Goal: Task Accomplishment & Management: Manage account settings

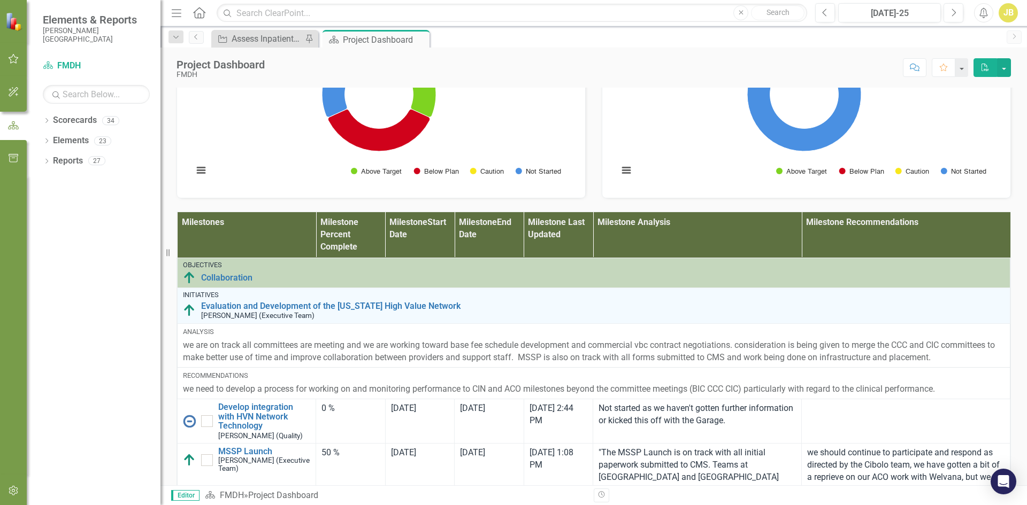
scroll to position [695, 0]
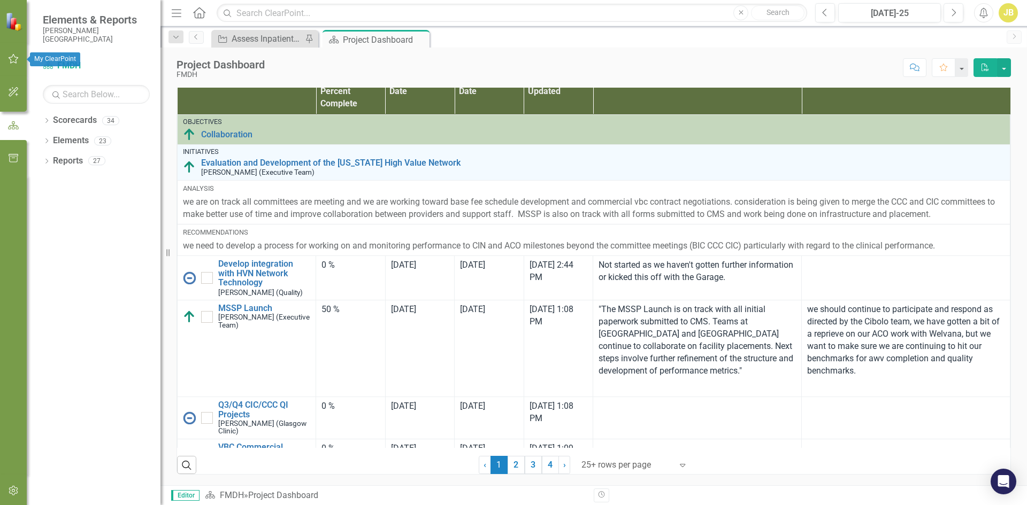
click at [14, 57] on icon "button" at bounding box center [14, 59] width 10 height 10
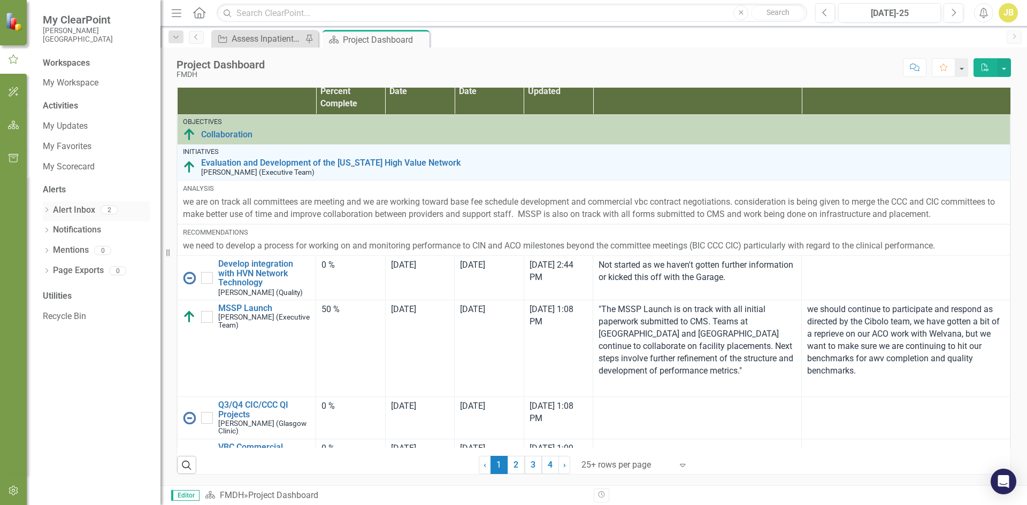
click at [75, 214] on link "Alert Inbox" at bounding box center [74, 210] width 42 height 12
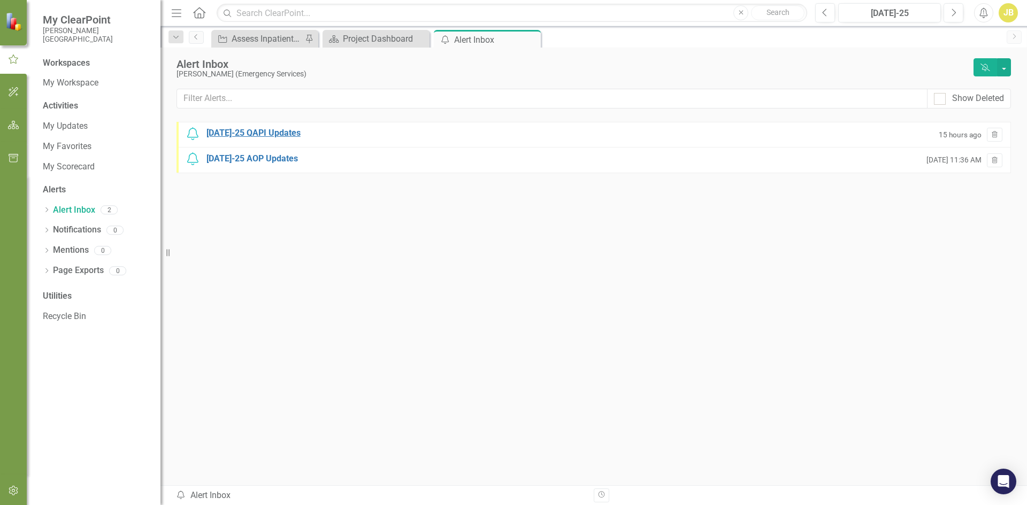
click at [258, 134] on div "[DATE]-25 QAPI Updates" at bounding box center [253, 133] width 94 height 12
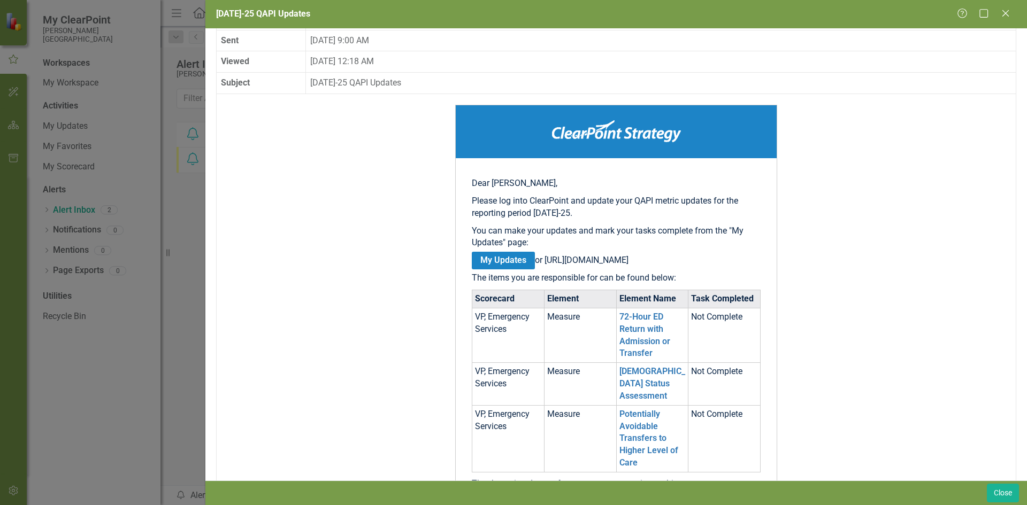
scroll to position [214, 0]
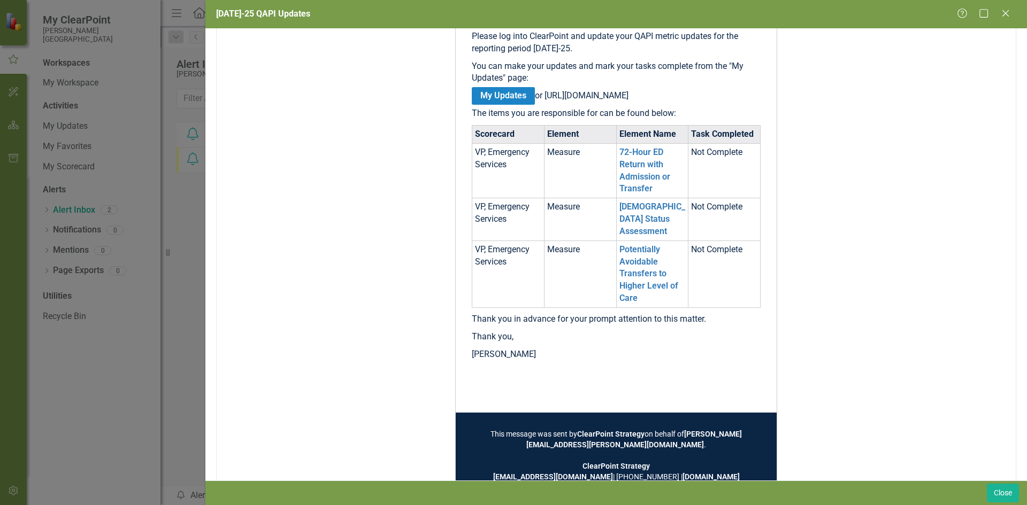
click at [641, 183] on td "72-Hour ED Return with Admission or Transfer" at bounding box center [652, 170] width 72 height 55
click at [640, 188] on link "72-Hour ED Return with Admission or Transfer" at bounding box center [644, 170] width 51 height 47
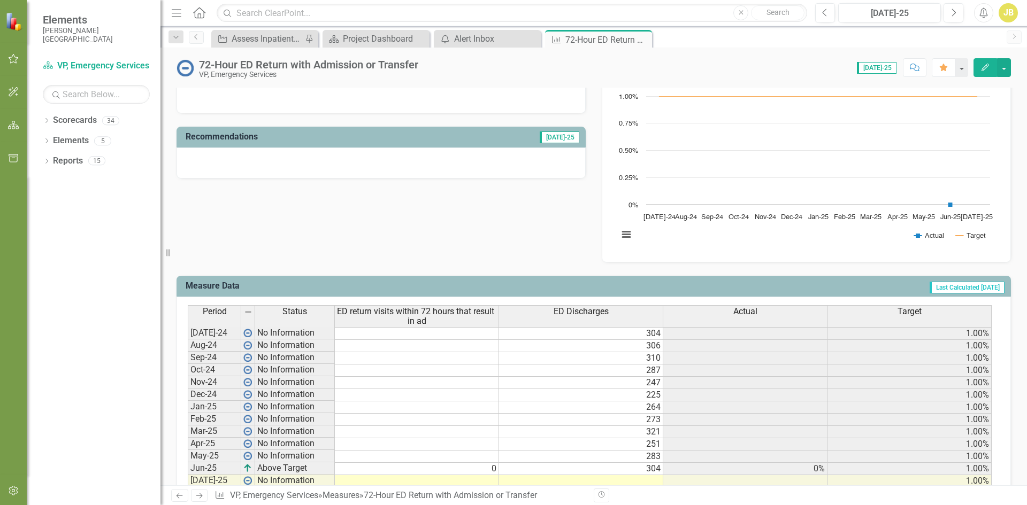
scroll to position [374, 0]
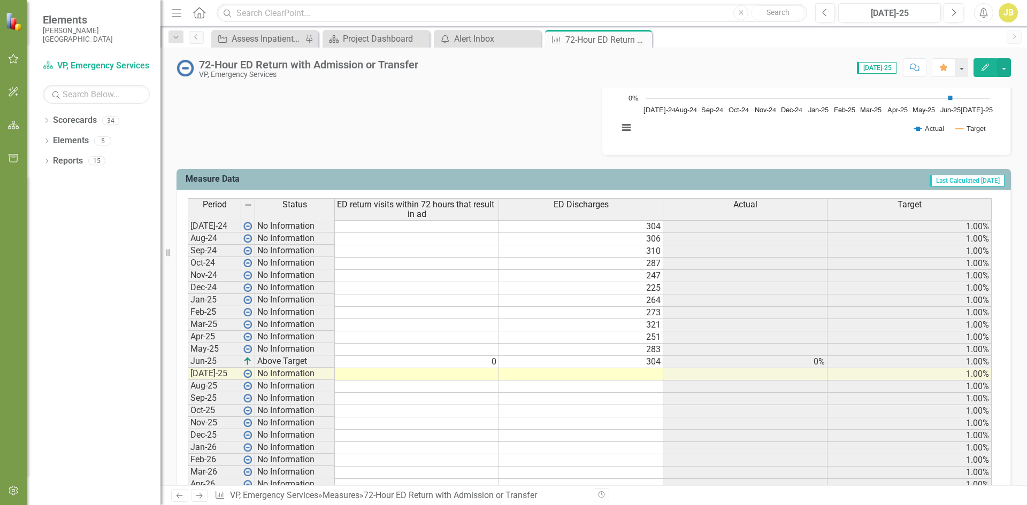
click at [451, 375] on td at bounding box center [417, 374] width 164 height 12
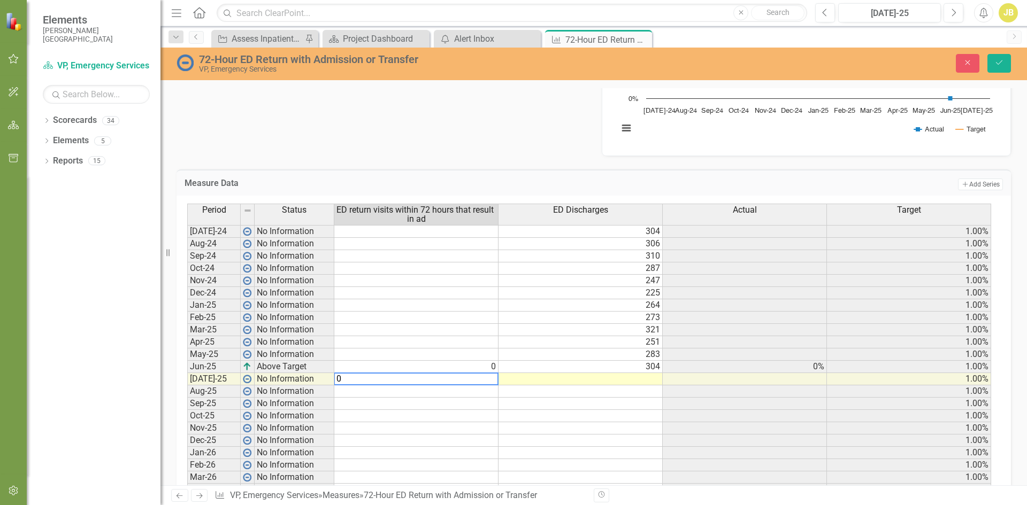
type textarea "0"
click at [549, 416] on td at bounding box center [580, 416] width 164 height 12
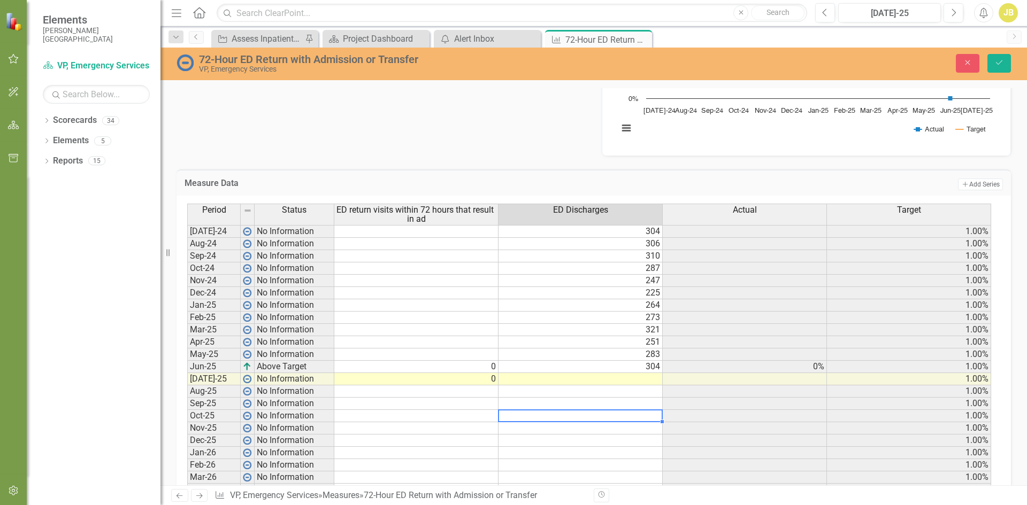
click at [650, 380] on td at bounding box center [580, 379] width 164 height 12
type textarea "308"
click at [755, 411] on td at bounding box center [744, 416] width 164 height 12
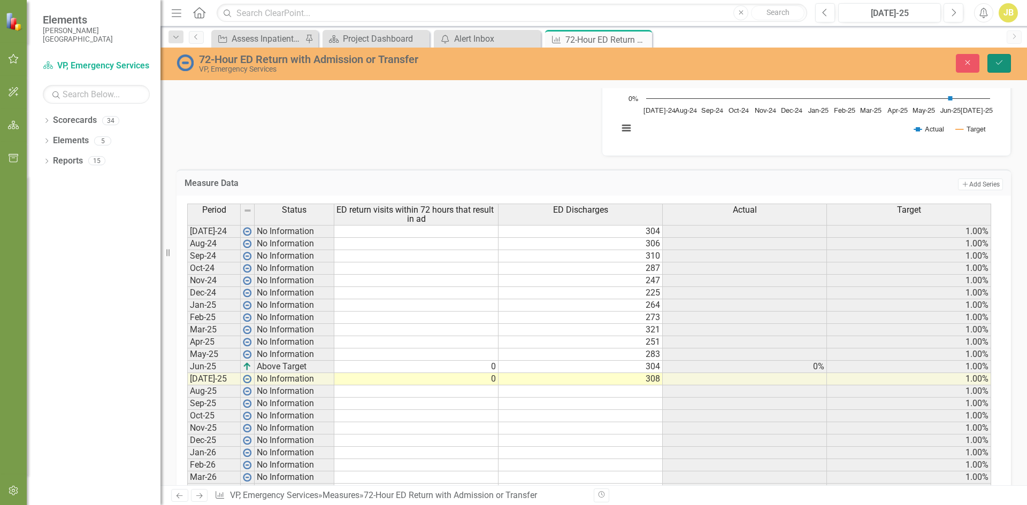
click at [995, 66] on icon "Save" at bounding box center [999, 62] width 10 height 7
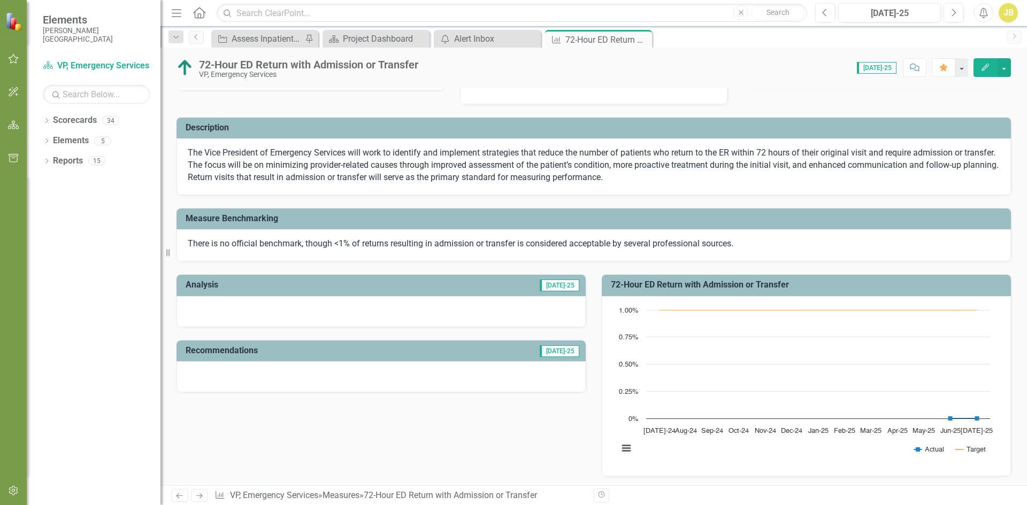
scroll to position [0, 0]
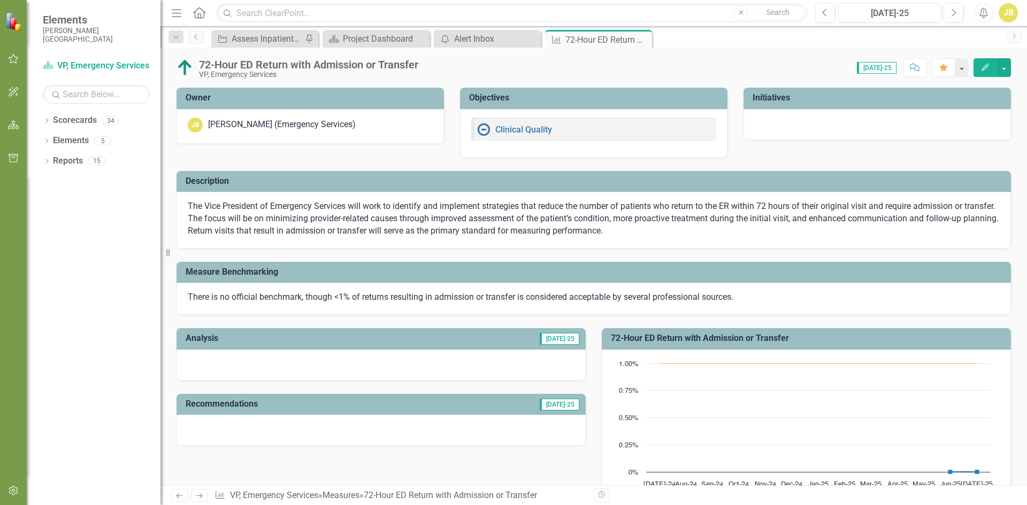
click at [297, 367] on div at bounding box center [380, 365] width 409 height 31
click at [202, 337] on h3 "Analysis" at bounding box center [274, 339] width 176 height 10
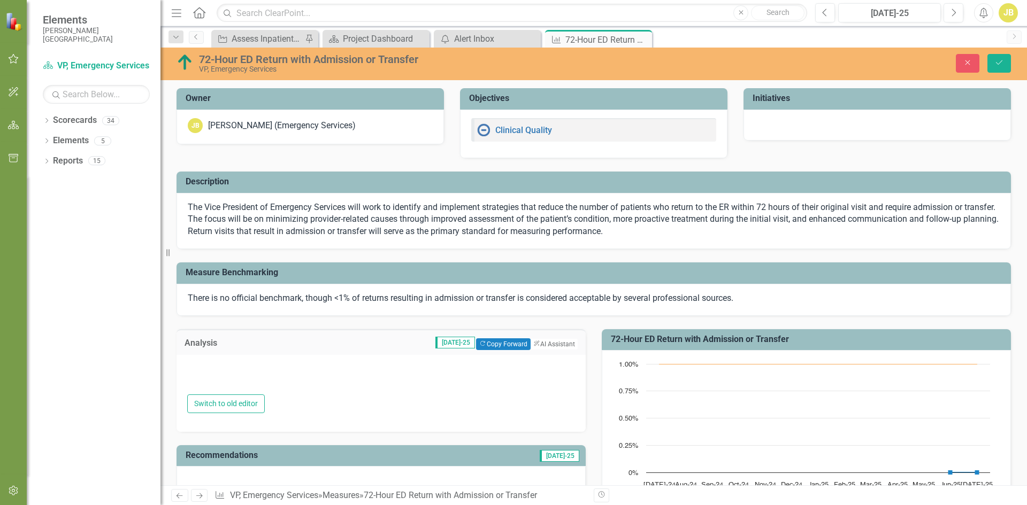
click at [248, 388] on div at bounding box center [381, 379] width 388 height 32
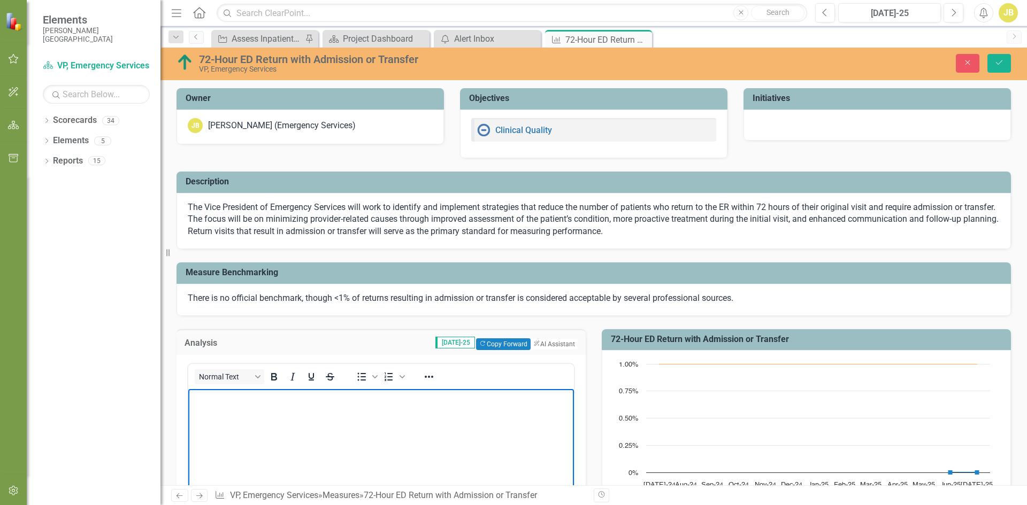
click at [258, 423] on body "Rich Text Area. Press ALT-0 for help." at bounding box center [380, 469] width 385 height 160
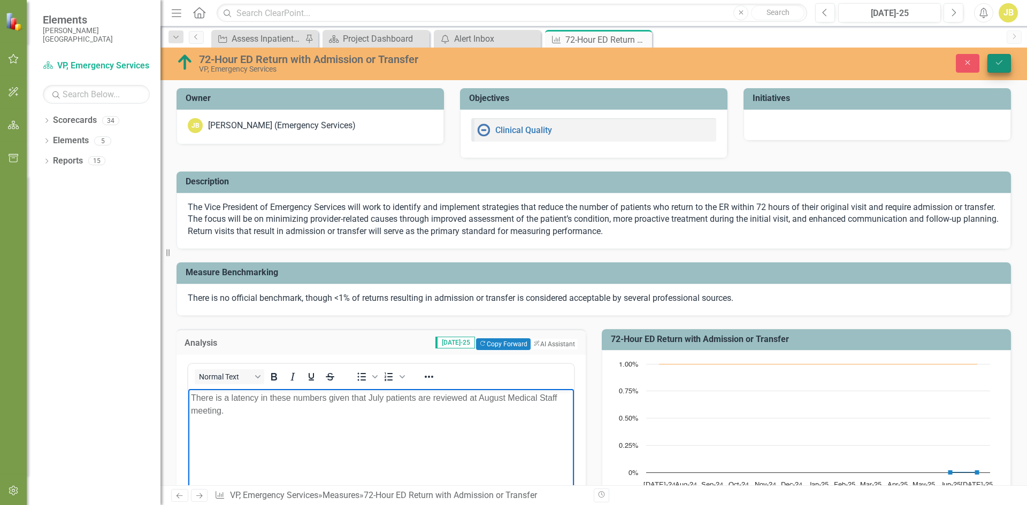
click at [998, 64] on icon "Save" at bounding box center [999, 62] width 10 height 7
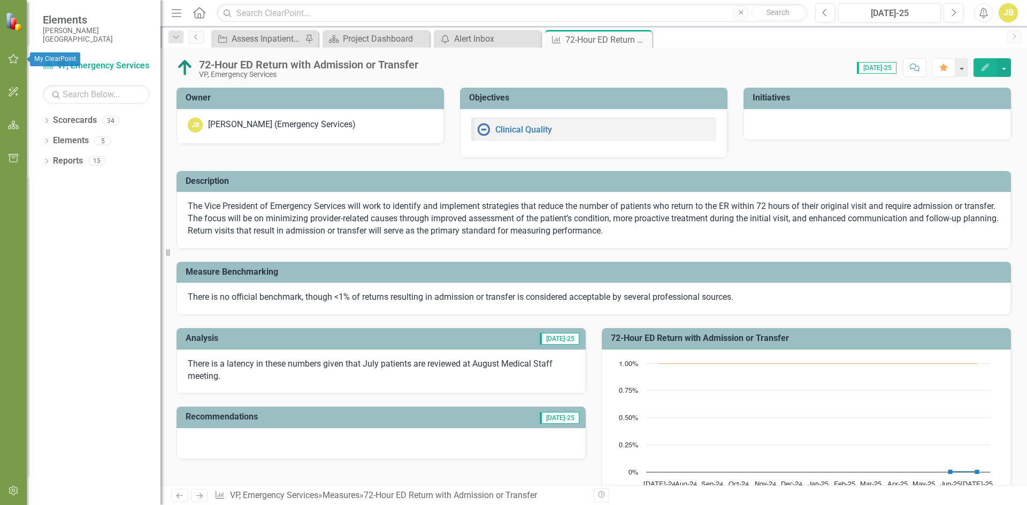
click at [12, 57] on icon "button" at bounding box center [13, 59] width 11 height 9
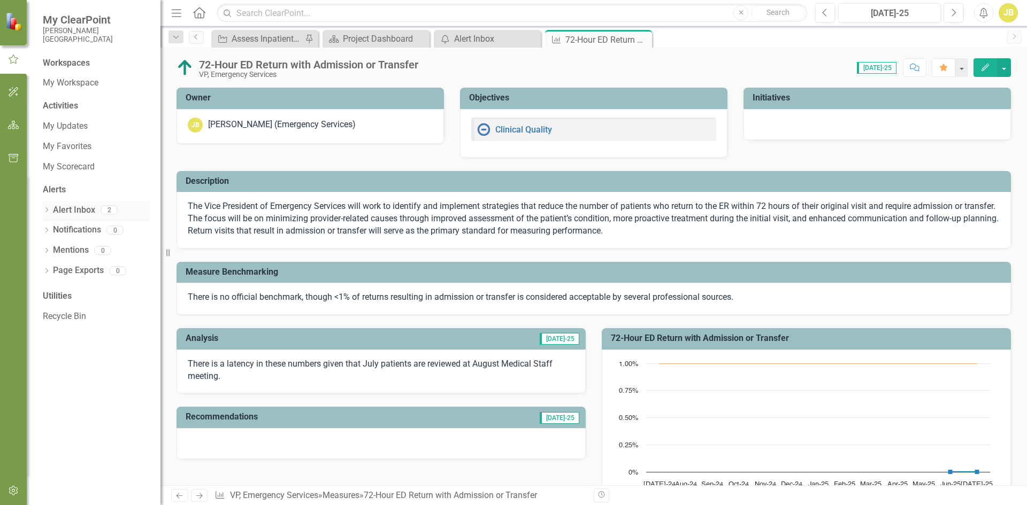
click at [105, 214] on div "2" at bounding box center [109, 210] width 17 height 9
click at [109, 211] on div "2" at bounding box center [109, 210] width 17 height 9
click at [79, 210] on link "Alert Inbox" at bounding box center [74, 210] width 42 height 12
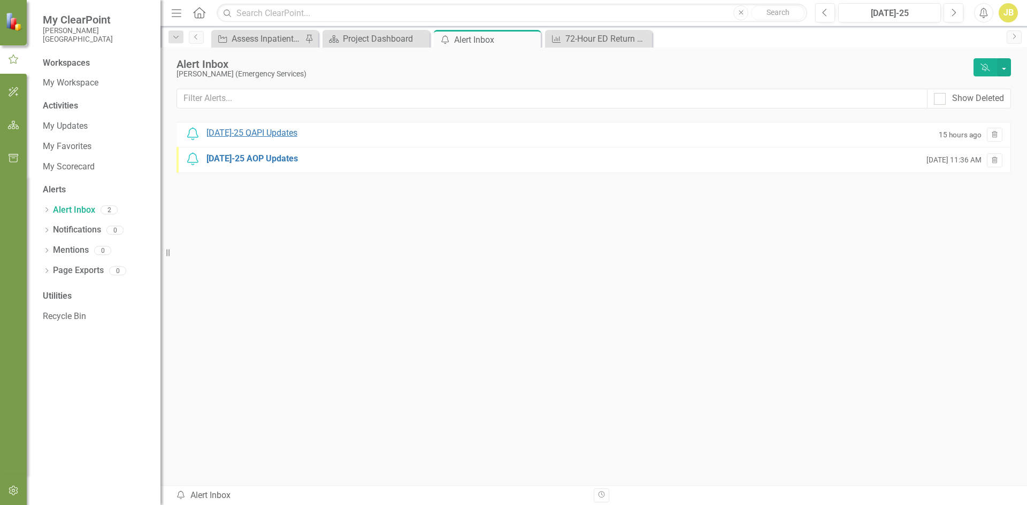
click at [250, 132] on div "[DATE]-25 QAPI Updates" at bounding box center [251, 133] width 91 height 12
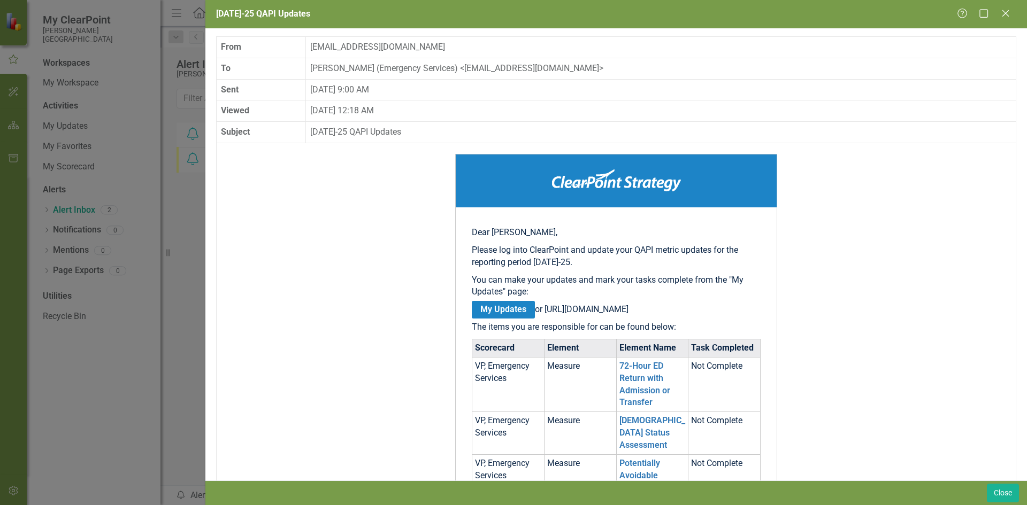
click at [714, 380] on td "Not Complete" at bounding box center [724, 384] width 72 height 55
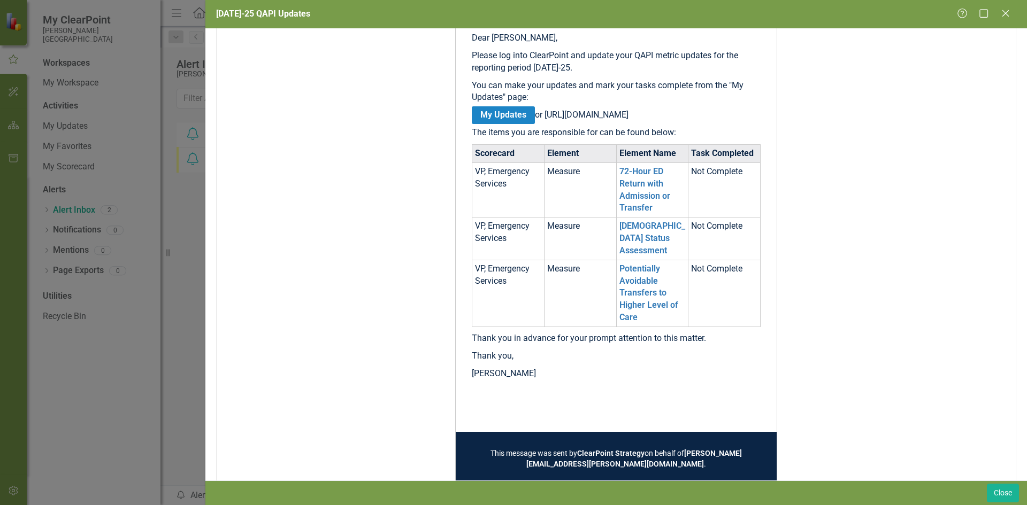
scroll to position [214, 0]
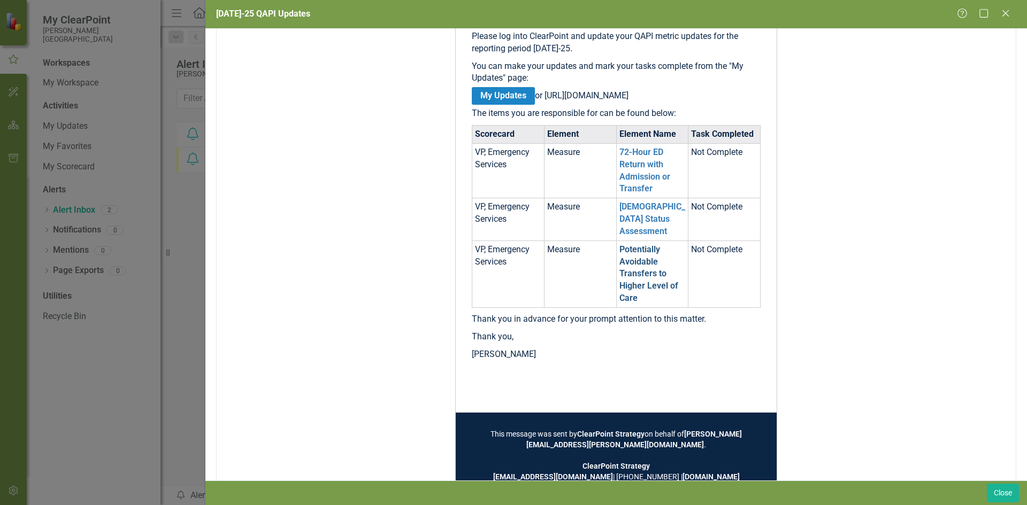
click at [642, 273] on link "Potentially Avoidable Transfers to Higher Level of Care" at bounding box center [648, 273] width 59 height 59
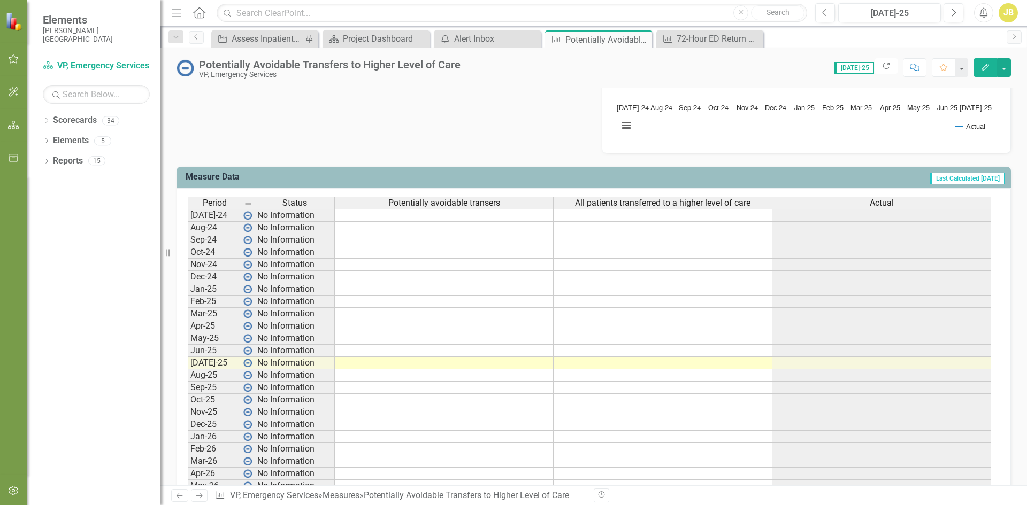
scroll to position [374, 0]
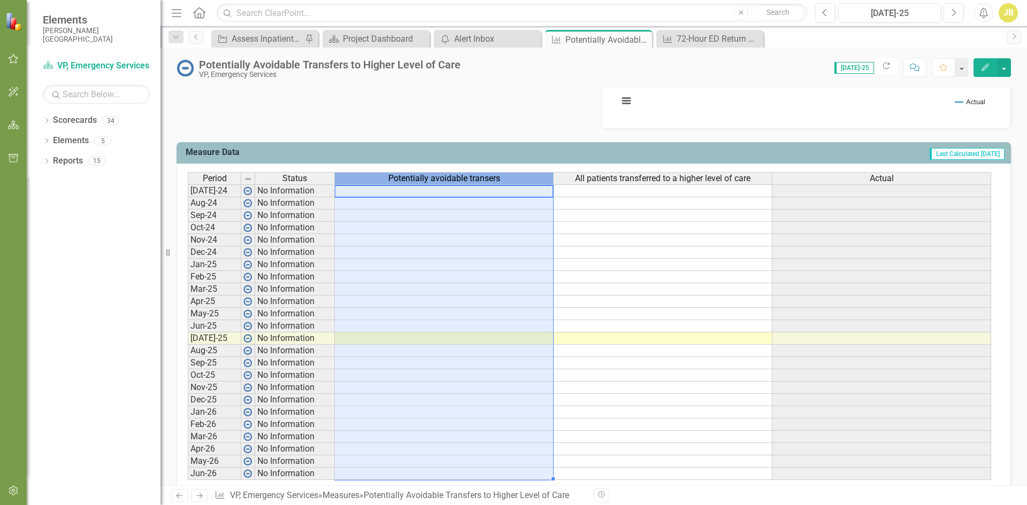
click at [487, 179] on span "Potentially avoidable transers" at bounding box center [444, 179] width 112 height 10
click at [484, 181] on span "Potentially avoidable transers" at bounding box center [444, 179] width 112 height 10
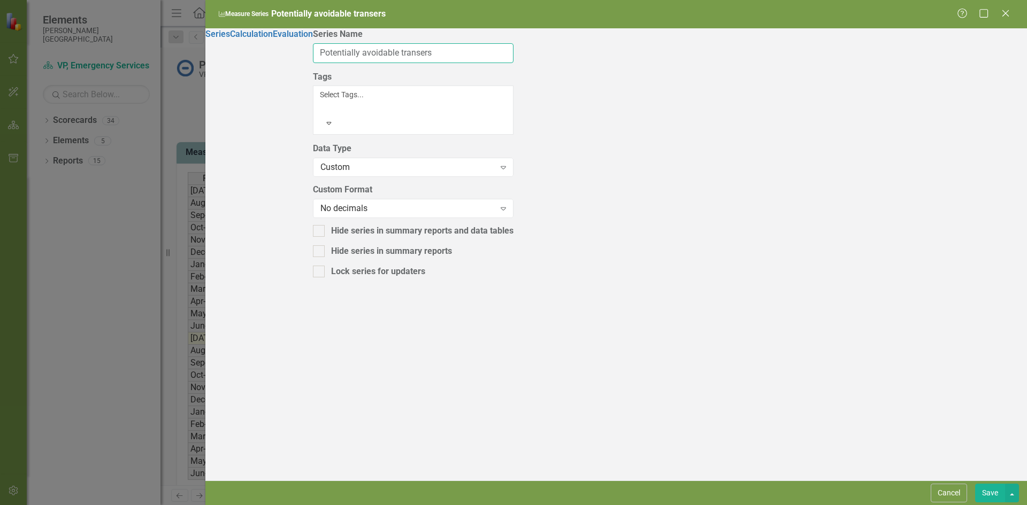
click at [488, 61] on input "Potentially avoidable transers" at bounding box center [413, 53] width 200 height 20
type input "Potentially avoidable transfers"
click at [991, 491] on button "Save" at bounding box center [990, 493] width 30 height 19
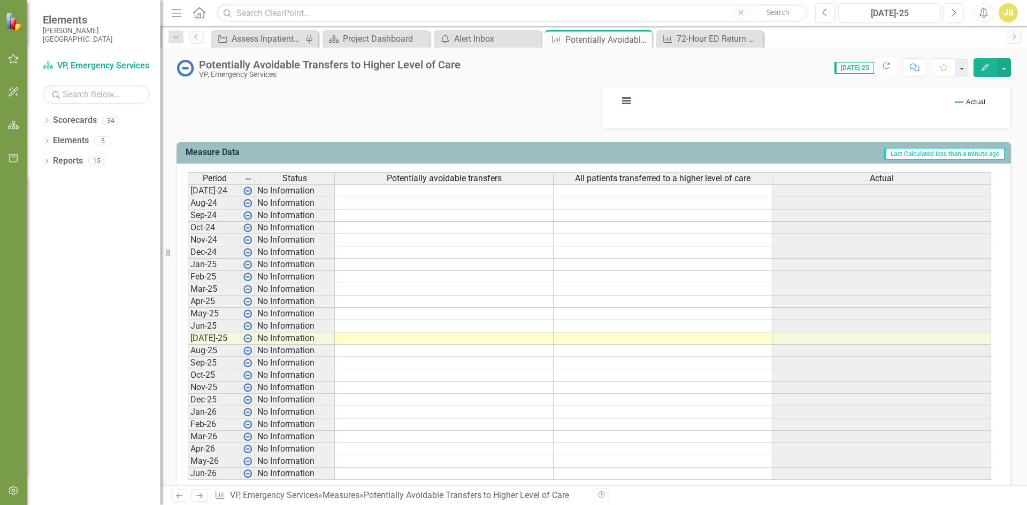
click at [639, 192] on td at bounding box center [662, 190] width 219 height 13
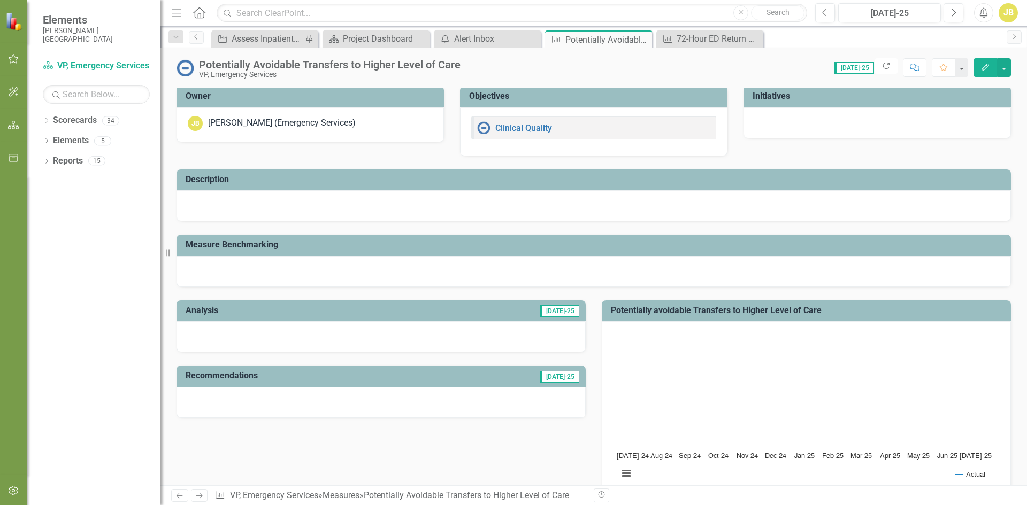
scroll to position [0, 0]
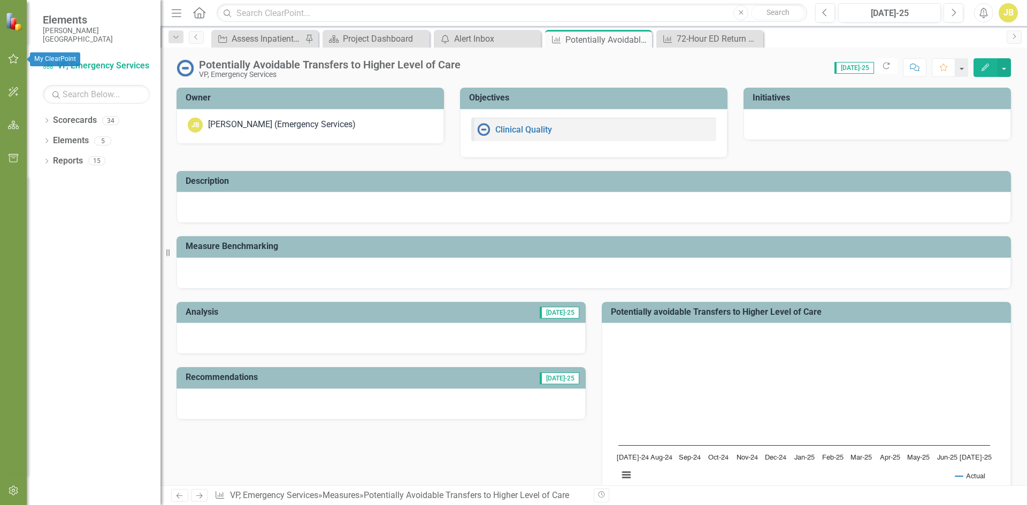
click at [11, 60] on icon "button" at bounding box center [14, 59] width 10 height 10
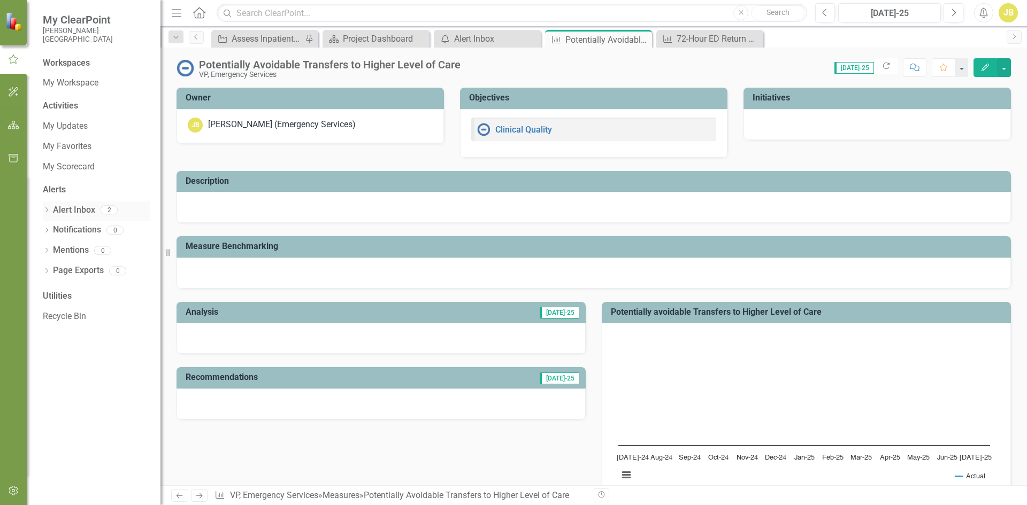
click at [66, 209] on link "Alert Inbox" at bounding box center [74, 210] width 42 height 12
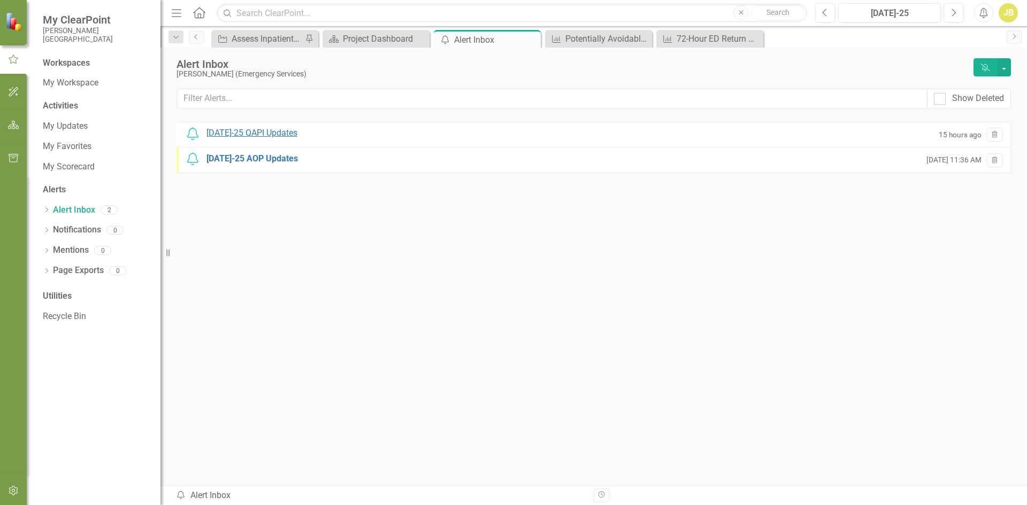
click at [253, 132] on div "[DATE]-25 QAPI Updates" at bounding box center [251, 133] width 91 height 12
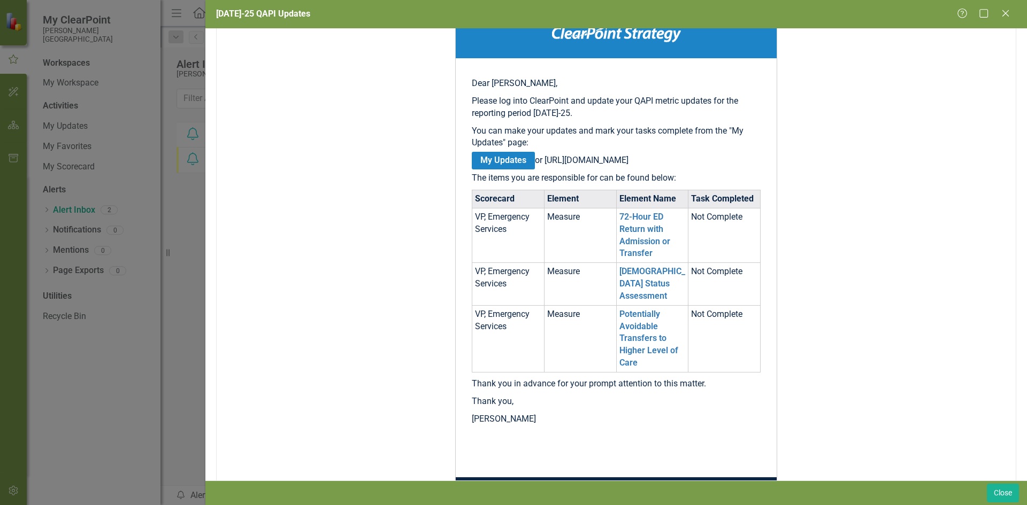
scroll to position [214, 0]
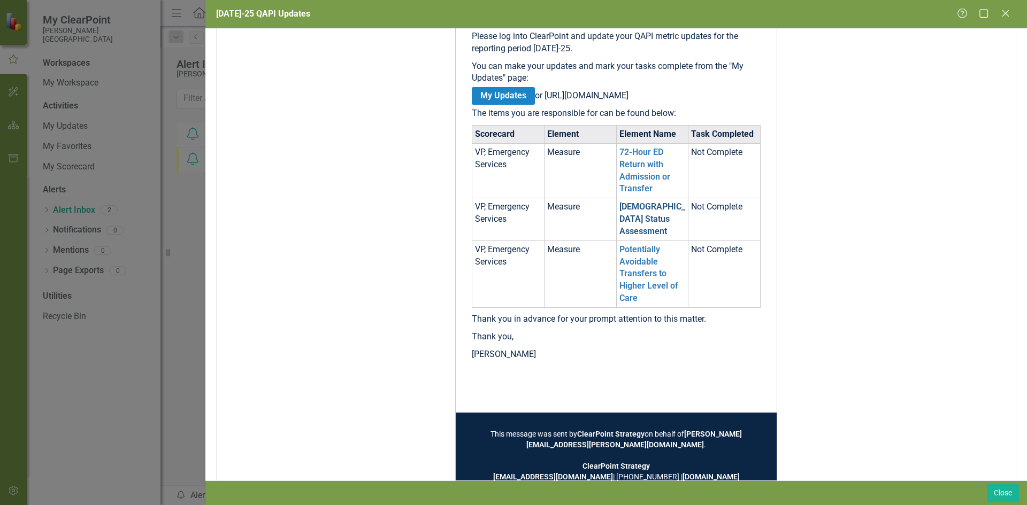
click at [645, 222] on link "[DEMOGRAPHIC_DATA] Status Assessment" at bounding box center [652, 219] width 66 height 35
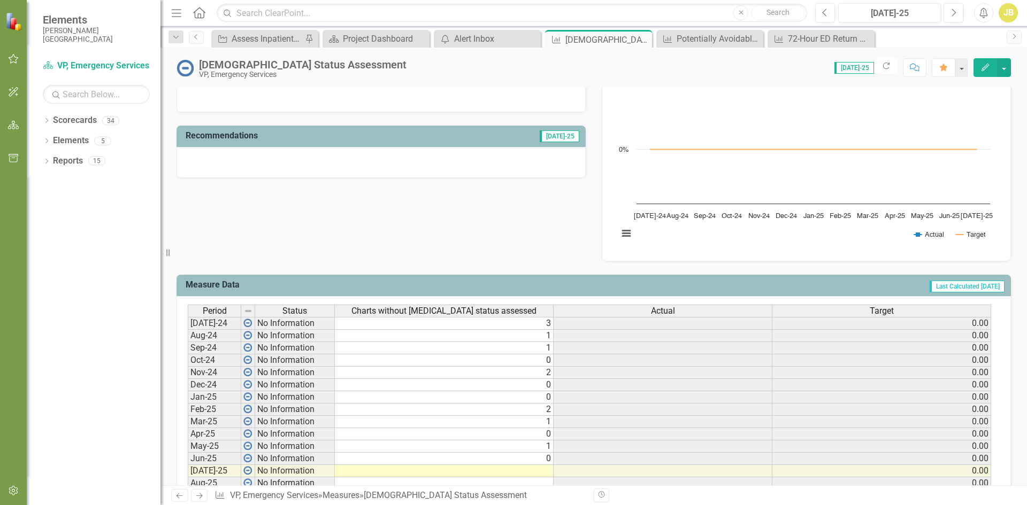
scroll to position [321, 0]
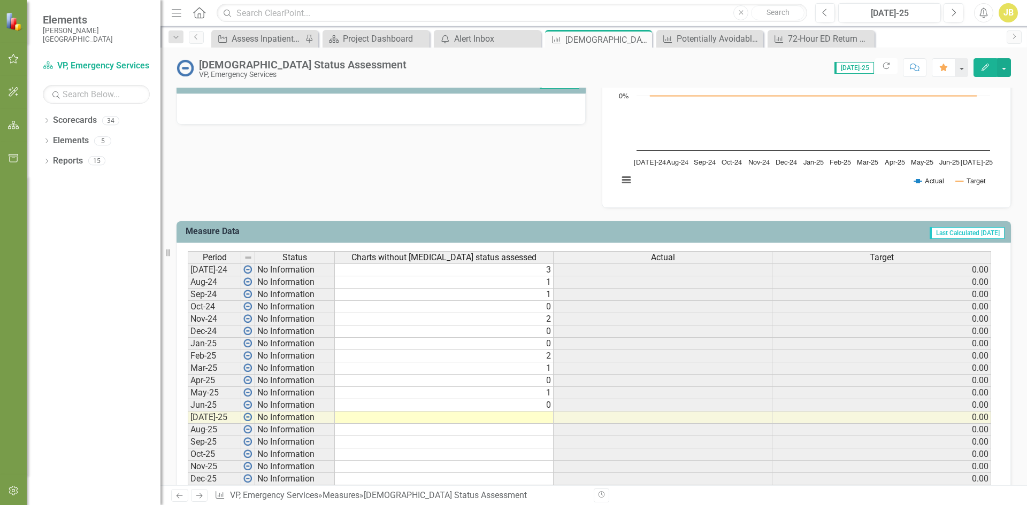
click at [539, 418] on td at bounding box center [444, 418] width 219 height 12
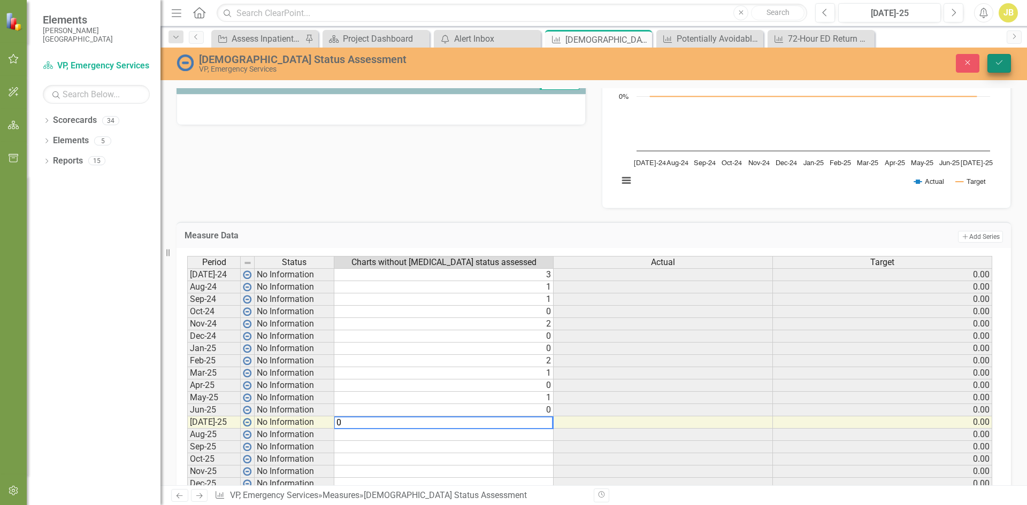
type textarea "0"
click at [1001, 65] on icon "Save" at bounding box center [999, 62] width 10 height 7
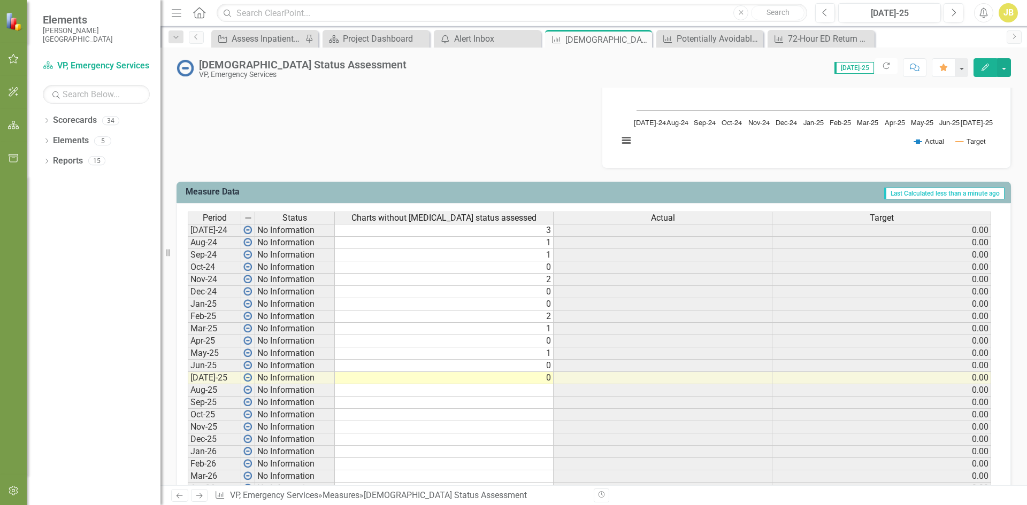
scroll to position [374, 0]
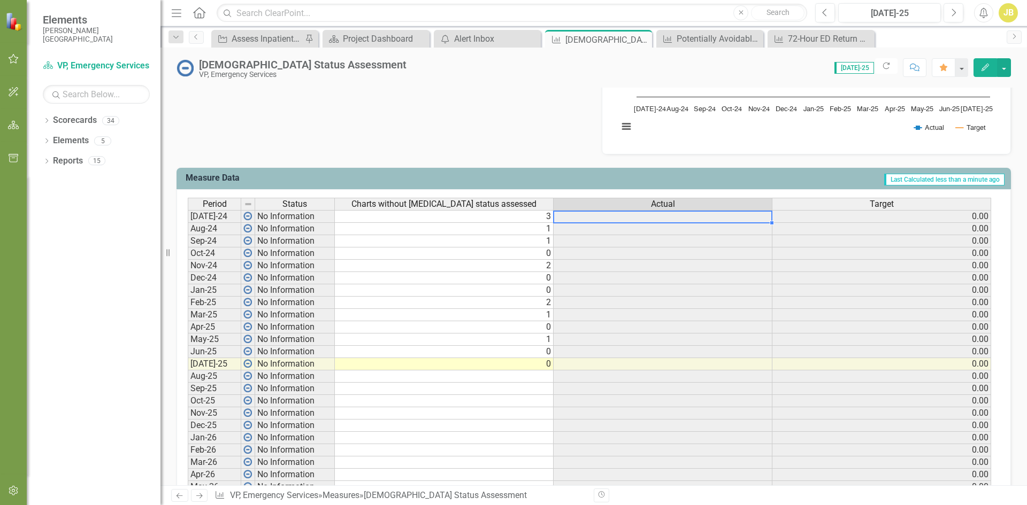
click at [646, 217] on td at bounding box center [662, 216] width 219 height 13
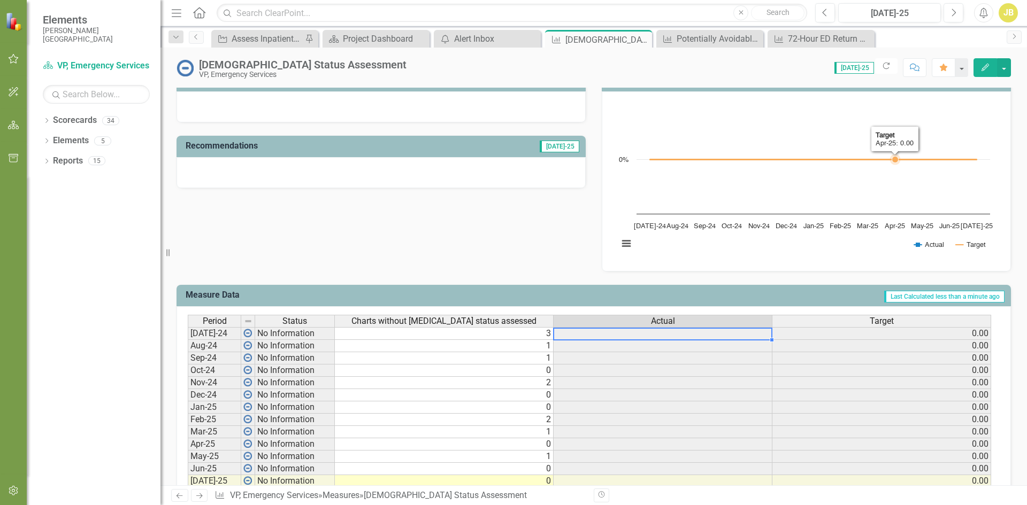
scroll to position [321, 0]
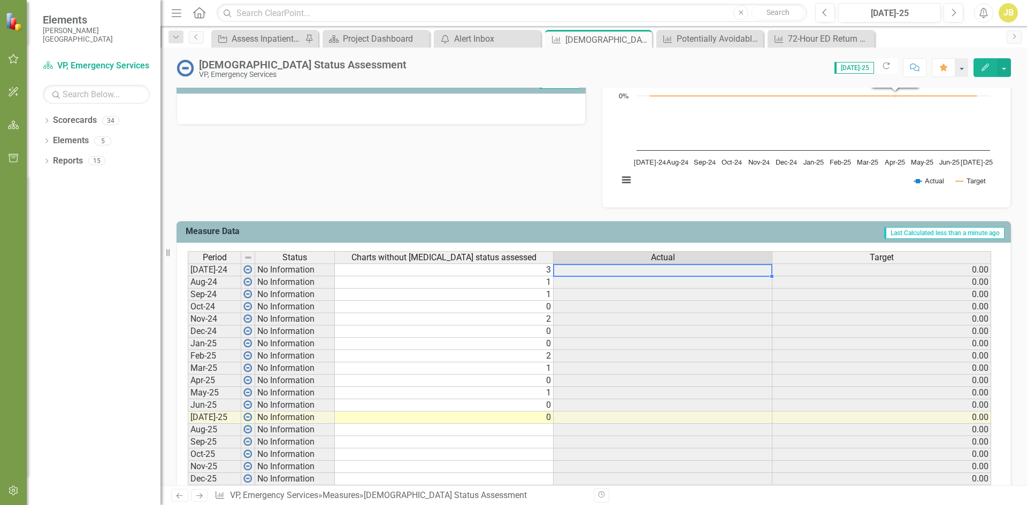
click at [883, 259] on span "Target" at bounding box center [881, 258] width 24 height 10
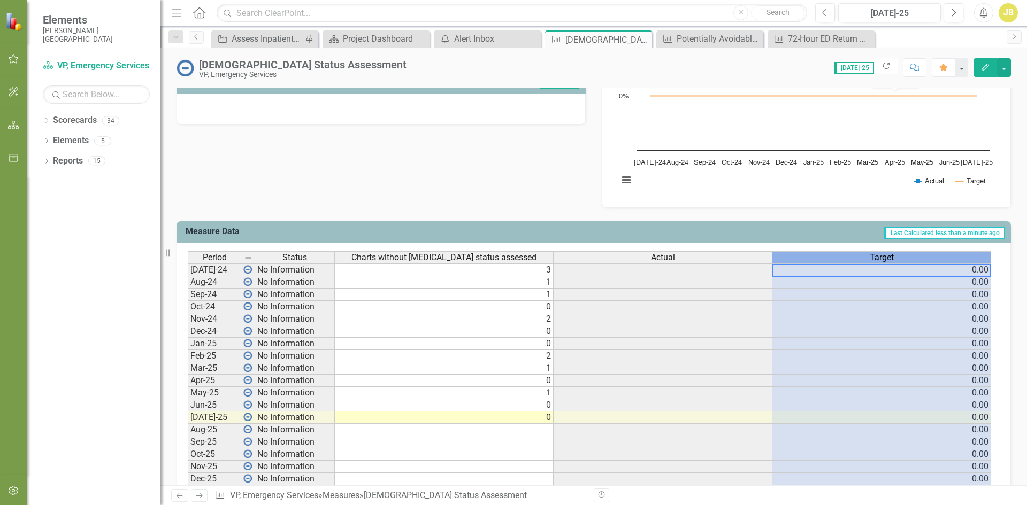
click at [883, 257] on span "Target" at bounding box center [881, 258] width 24 height 10
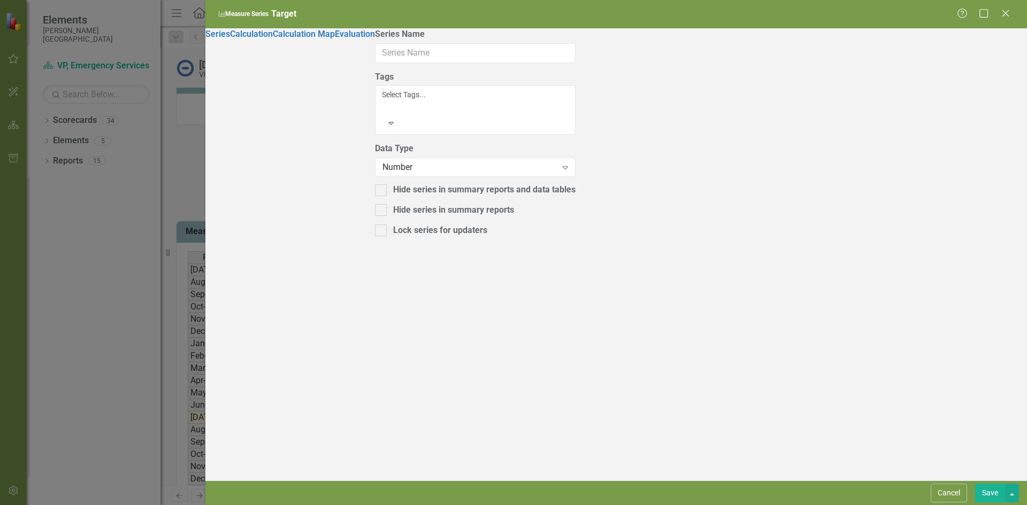
type input "Target"
click at [249, 39] on link "Calculation" at bounding box center [251, 34] width 43 height 10
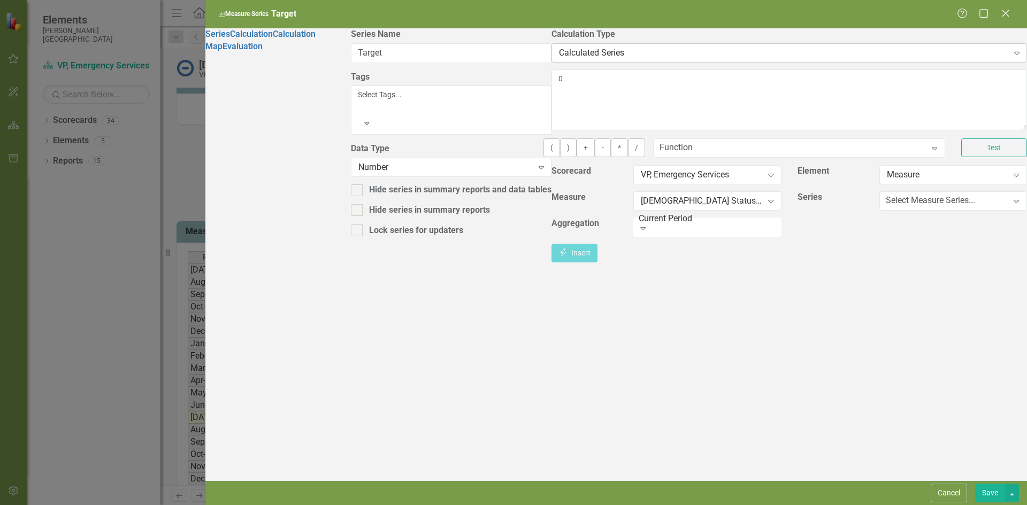
click at [559, 59] on div "Calculated Series" at bounding box center [783, 53] width 449 height 12
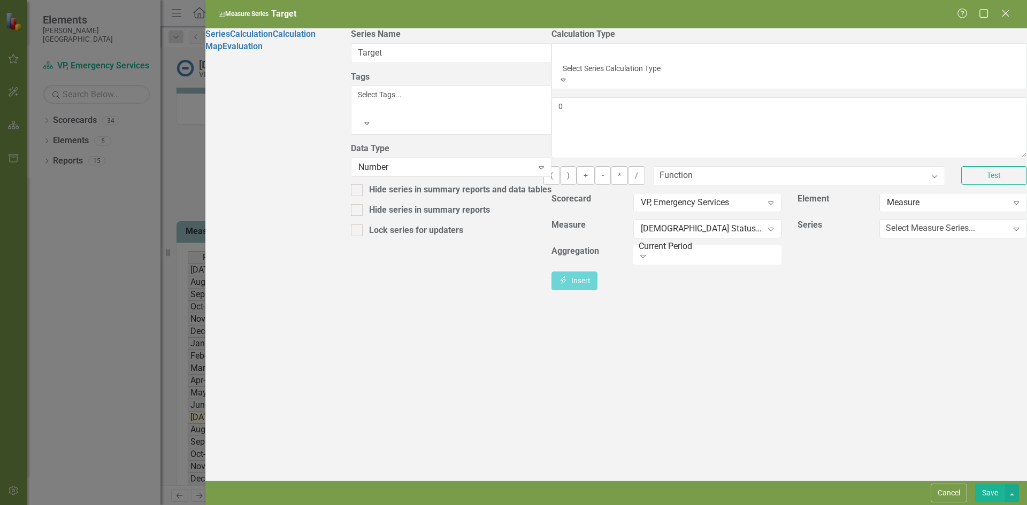
click at [439, 505] on div "Default (No Calculation)" at bounding box center [513, 511] width 1027 height 12
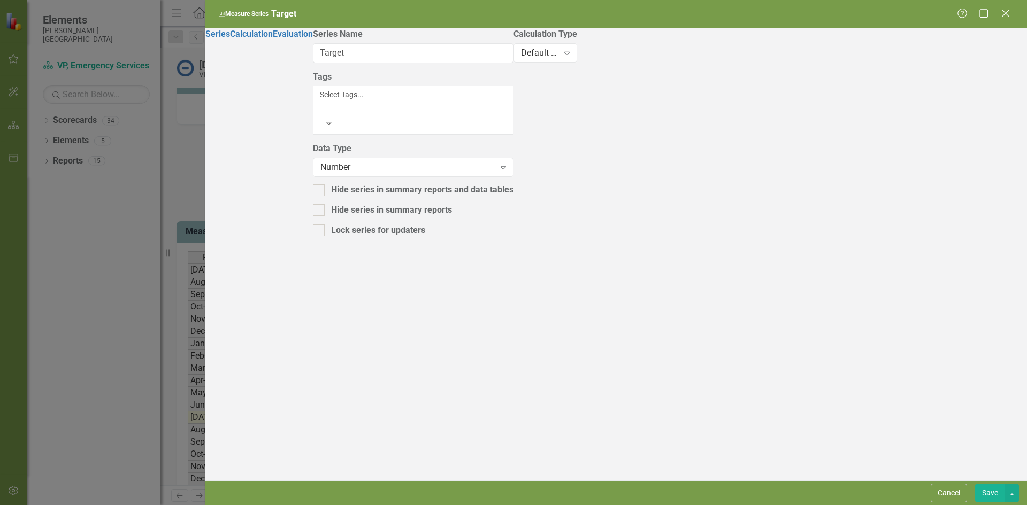
click at [986, 494] on button "Save" at bounding box center [990, 493] width 30 height 19
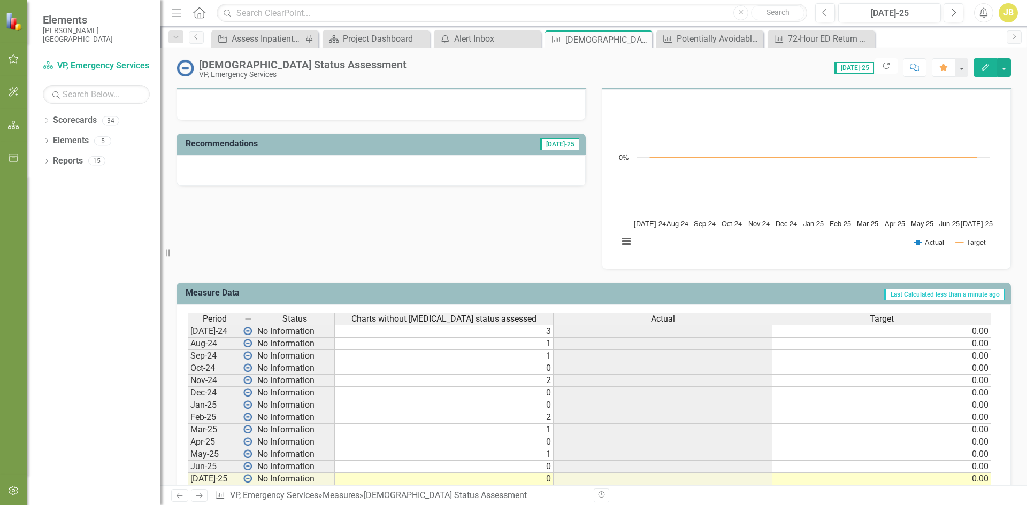
scroll to position [0, 0]
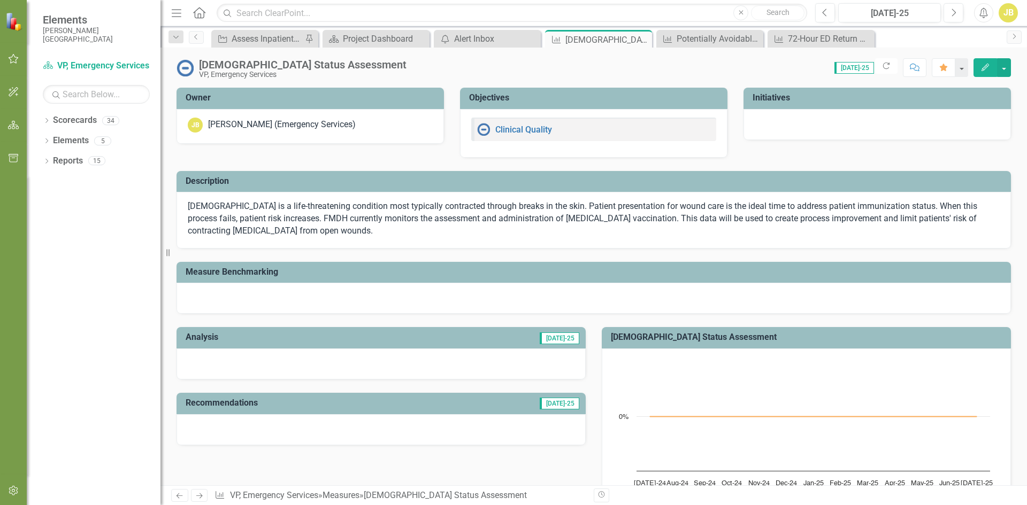
click at [392, 368] on div at bounding box center [380, 364] width 409 height 31
click at [497, 365] on div at bounding box center [380, 364] width 409 height 31
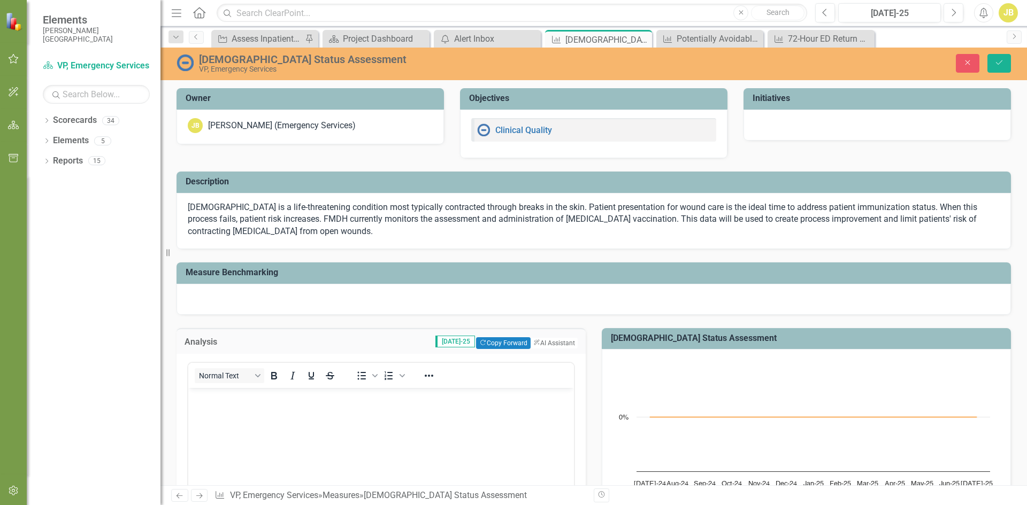
click at [373, 418] on body "Rich Text Area. Press ALT-0 for help." at bounding box center [380, 468] width 385 height 160
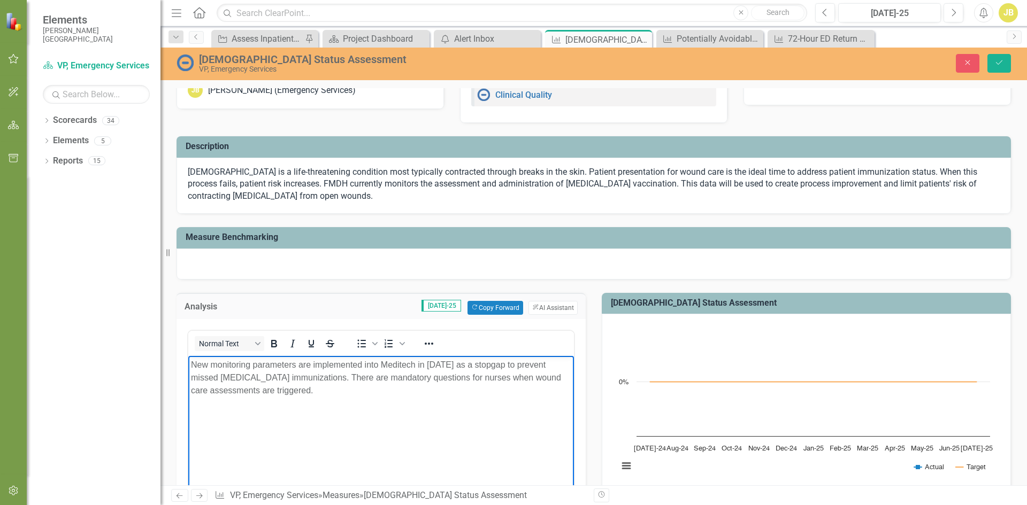
scroll to position [53, 0]
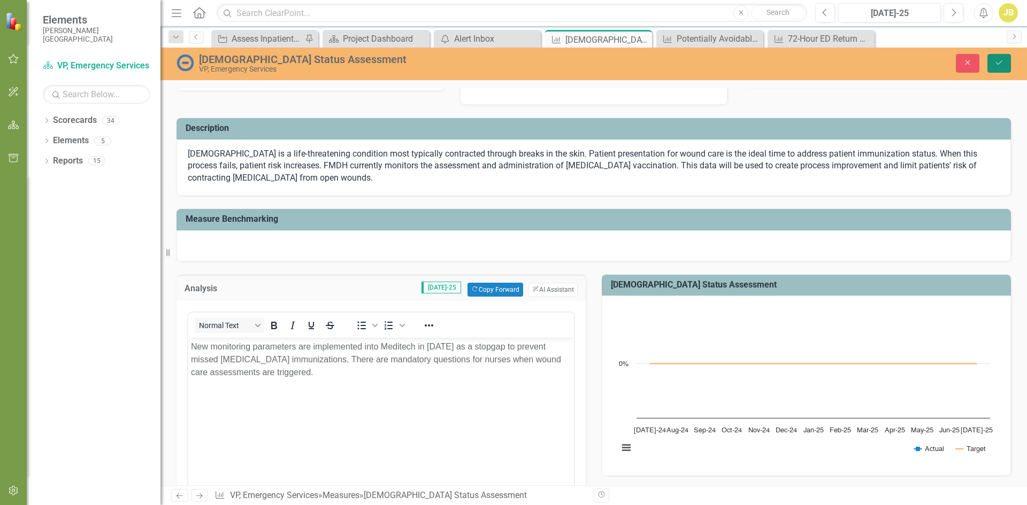
click at [996, 65] on icon "Save" at bounding box center [999, 62] width 10 height 7
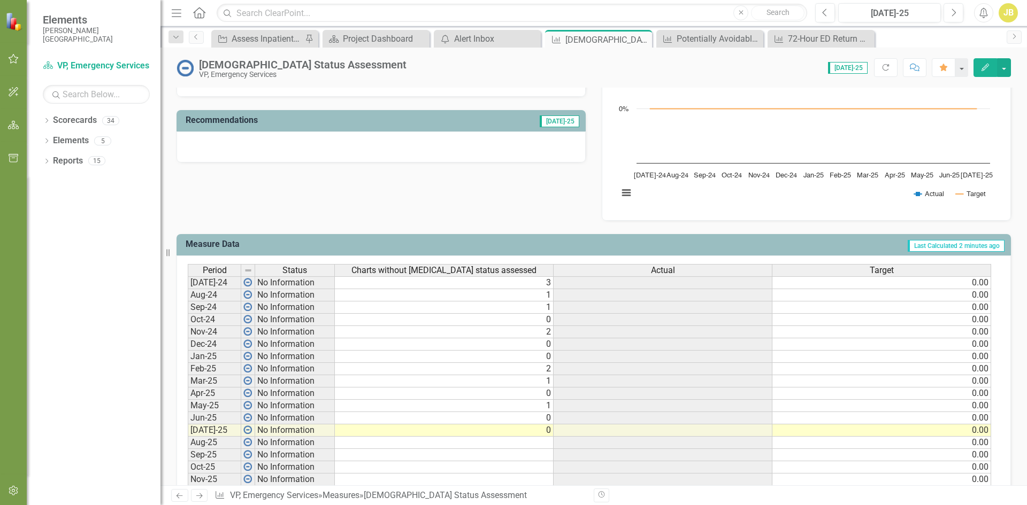
scroll to position [101, 0]
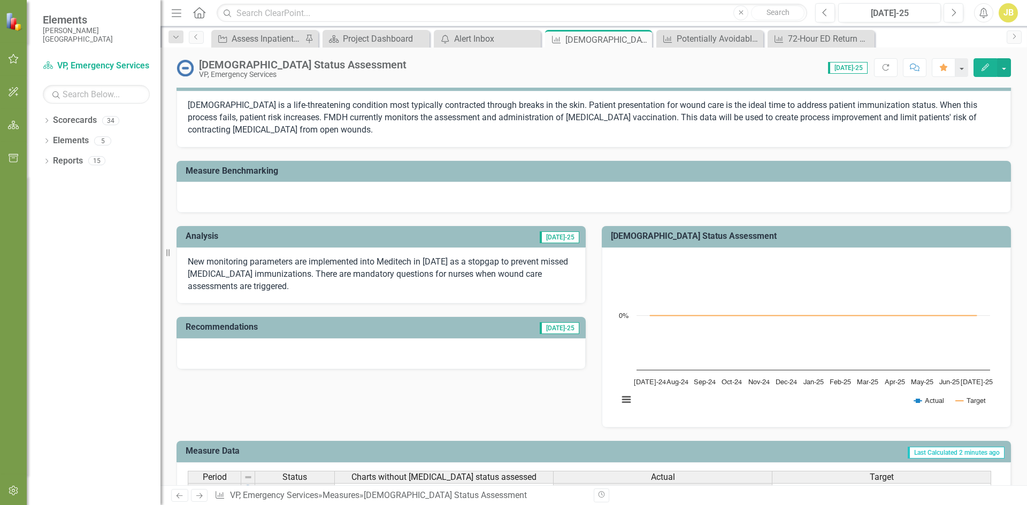
click at [447, 272] on p "New monitoring parameters are implemented into Meditech in July 2025 as a stopg…" at bounding box center [381, 274] width 387 height 37
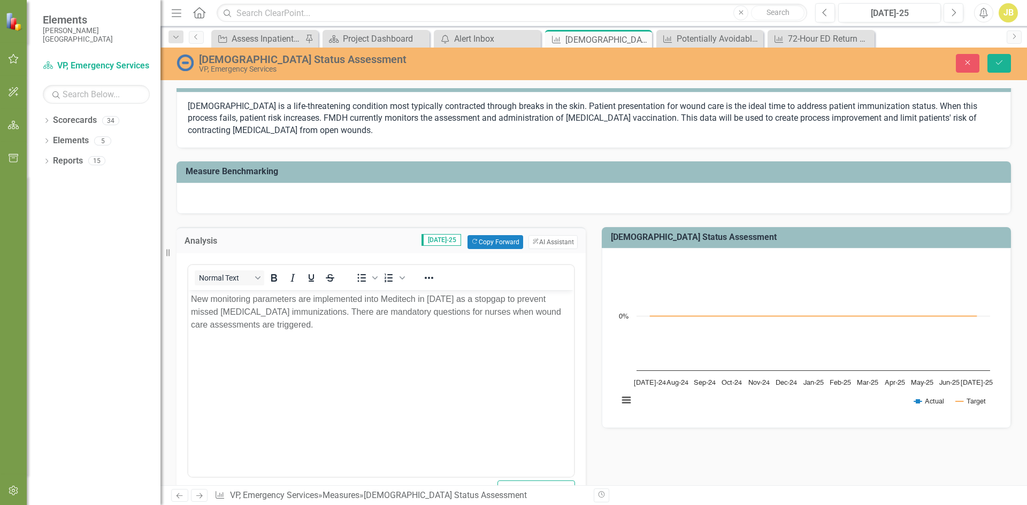
scroll to position [0, 0]
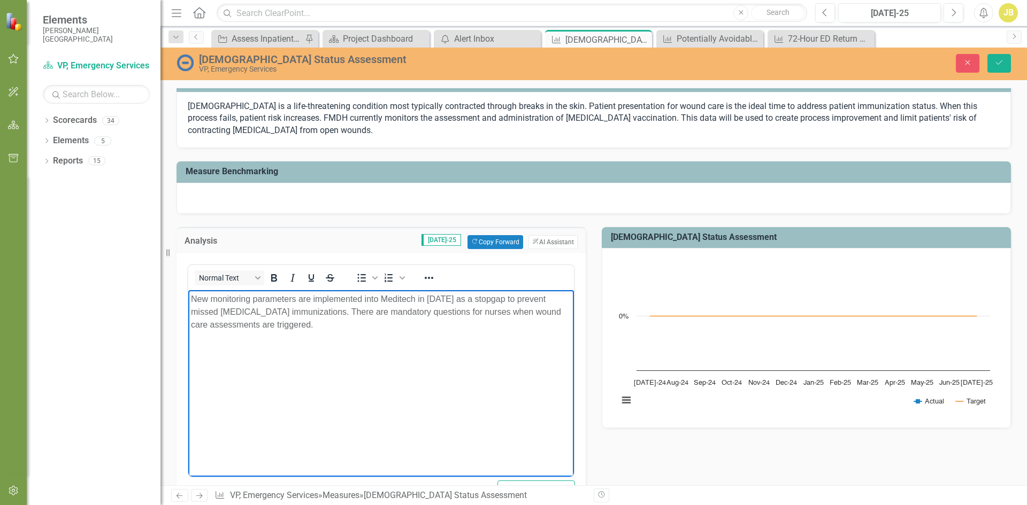
click at [441, 300] on p "New monitoring parameters are implemented into Meditech in July 2025 as a stopg…" at bounding box center [381, 311] width 380 height 38
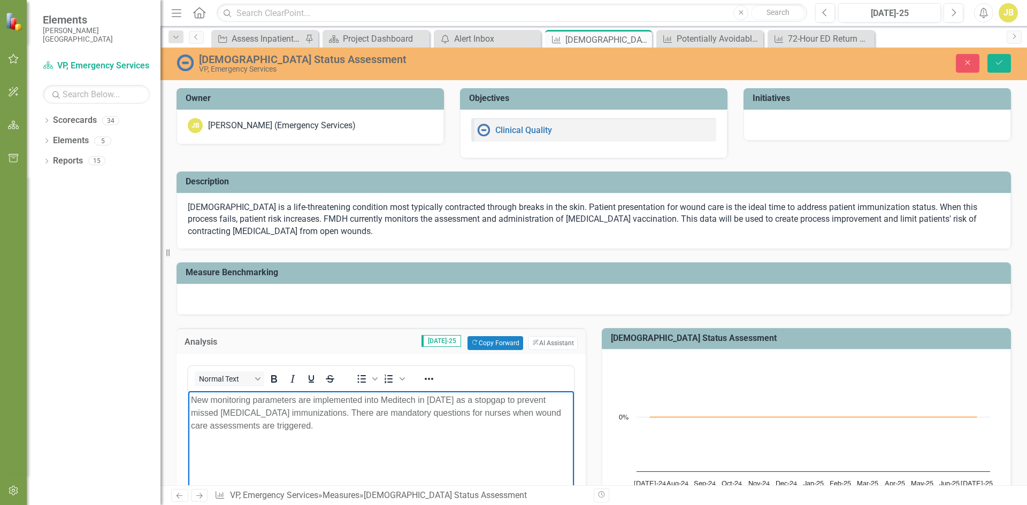
click at [322, 300] on div at bounding box center [593, 299] width 834 height 31
click at [322, 299] on div at bounding box center [593, 299] width 834 height 31
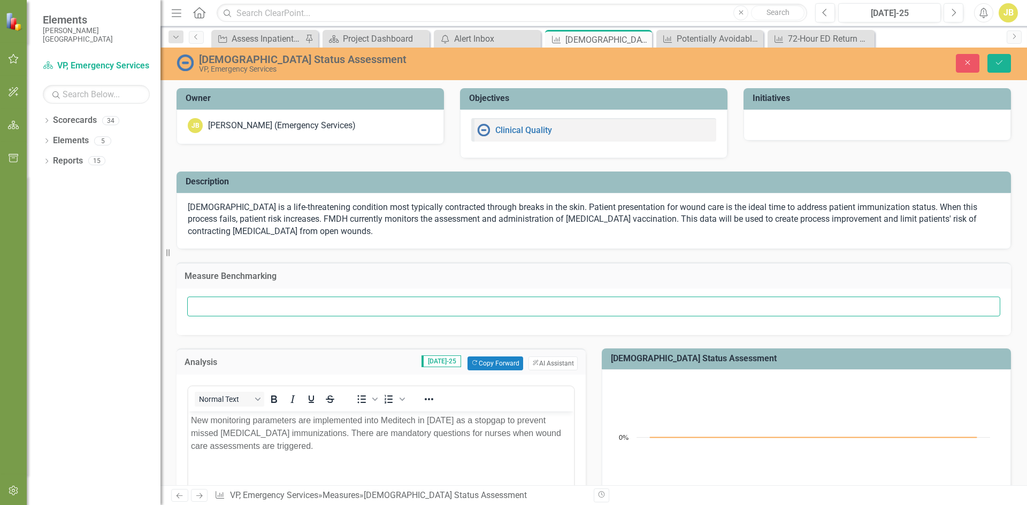
click at [328, 303] on input "text" at bounding box center [593, 307] width 813 height 20
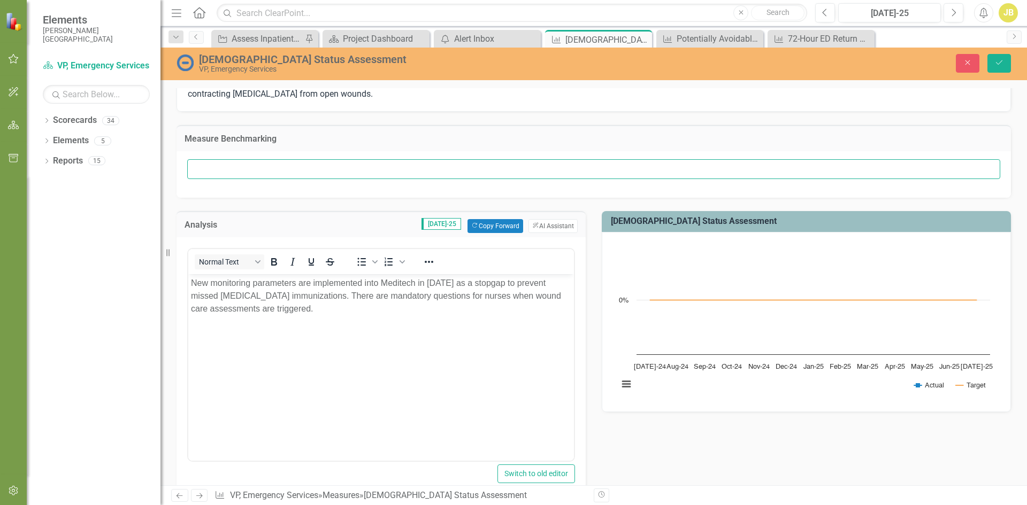
scroll to position [214, 0]
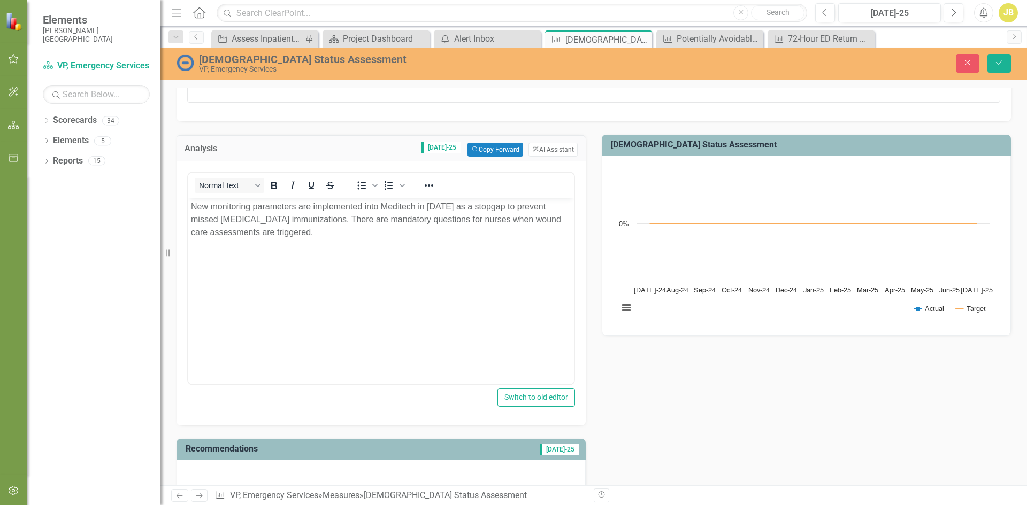
click at [191, 209] on p "New monitoring parameters are implemented into Meditech in June 2025 as a stopg…" at bounding box center [381, 219] width 380 height 38
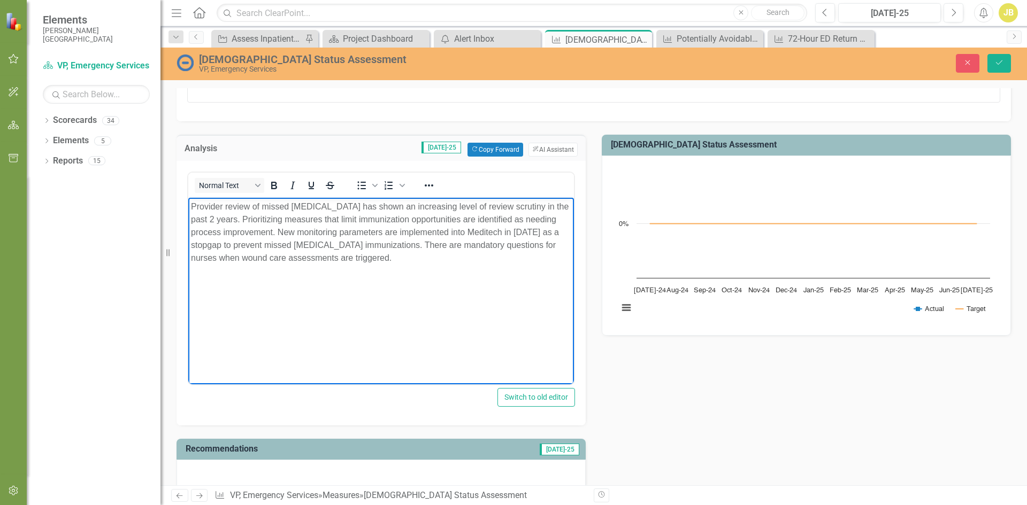
click at [358, 259] on p "Provider review of missed tetanus has shown an increasing level of review scrut…" at bounding box center [381, 232] width 380 height 64
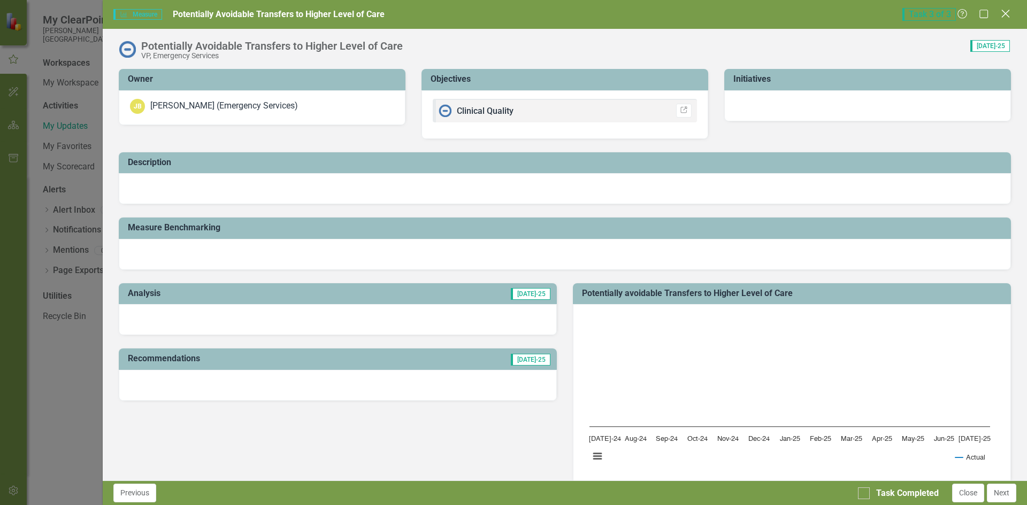
click at [1006, 14] on icon at bounding box center [1005, 14] width 8 height 8
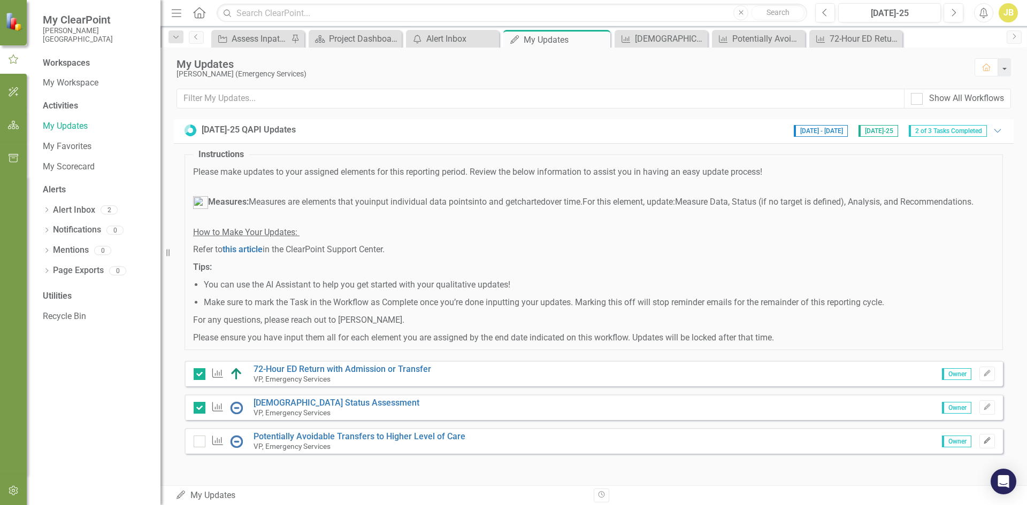
click at [983, 438] on icon "Edit" at bounding box center [987, 441] width 8 height 6
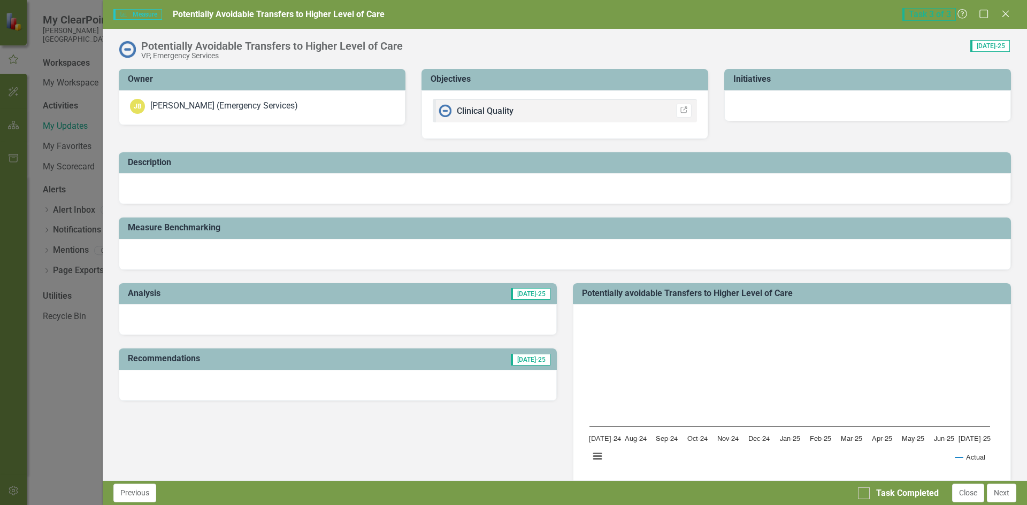
click at [307, 383] on div at bounding box center [338, 385] width 438 height 31
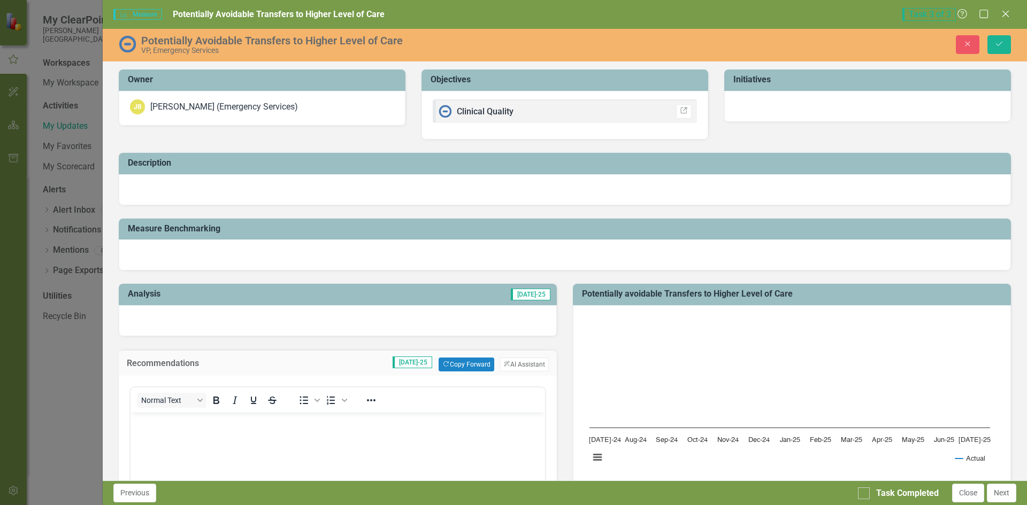
click at [309, 431] on body "Rich Text Area. Press ALT-0 for help." at bounding box center [337, 492] width 414 height 160
